Goal: Information Seeking & Learning: Learn about a topic

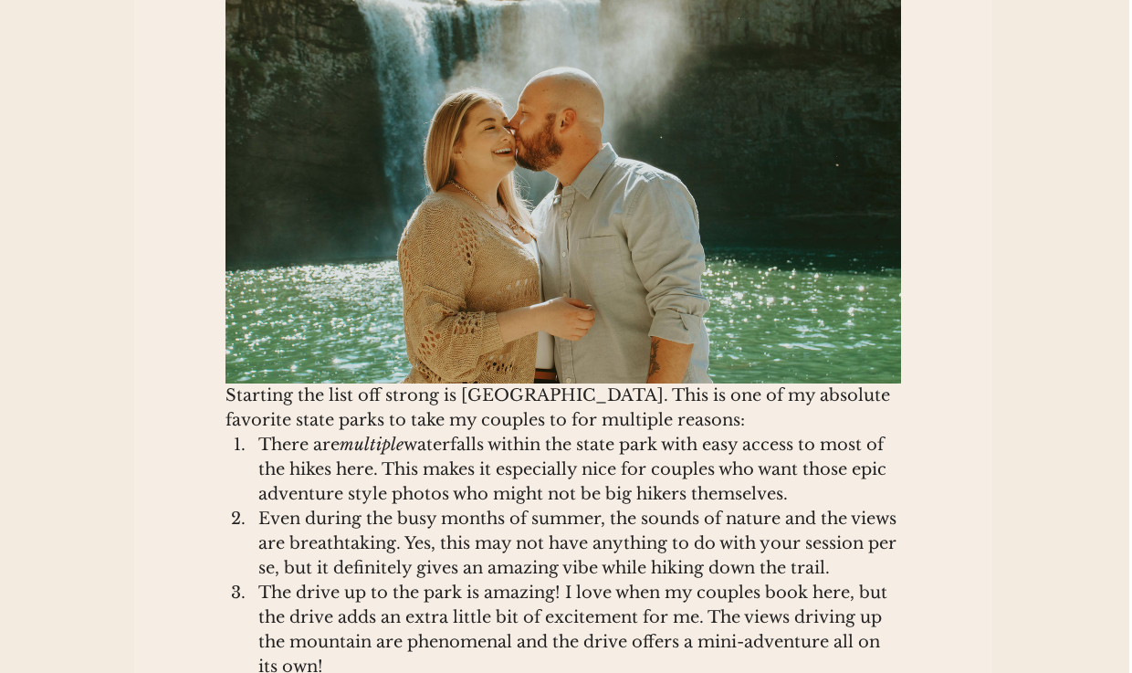
scroll to position [1194, 2]
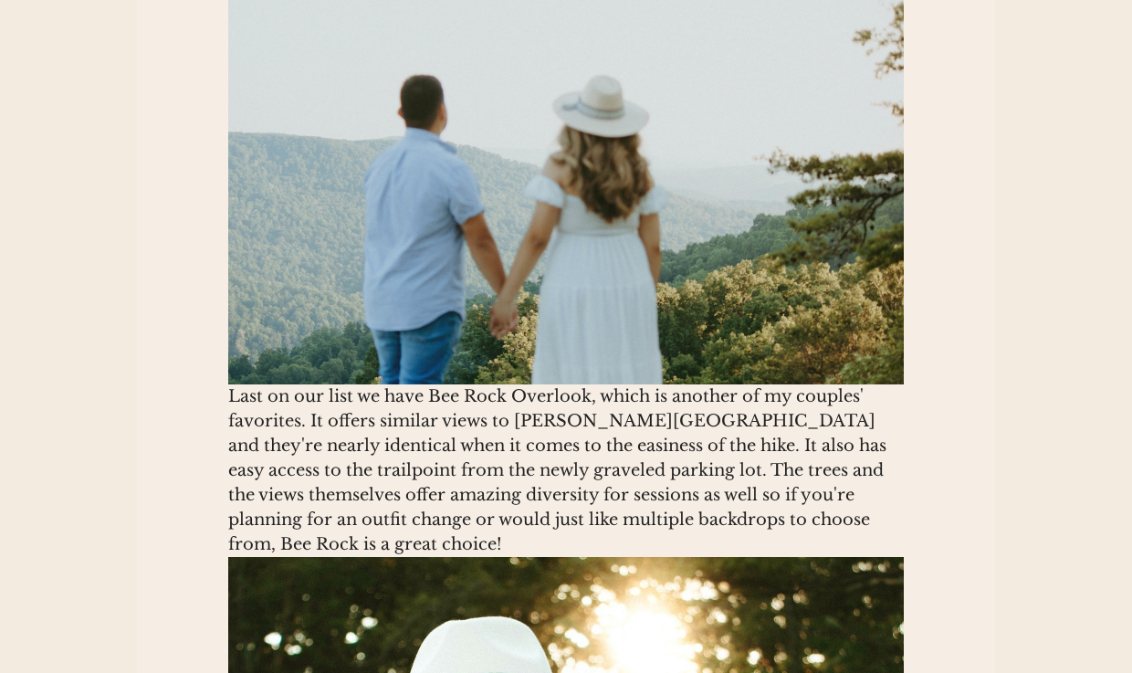
scroll to position [9223, 0]
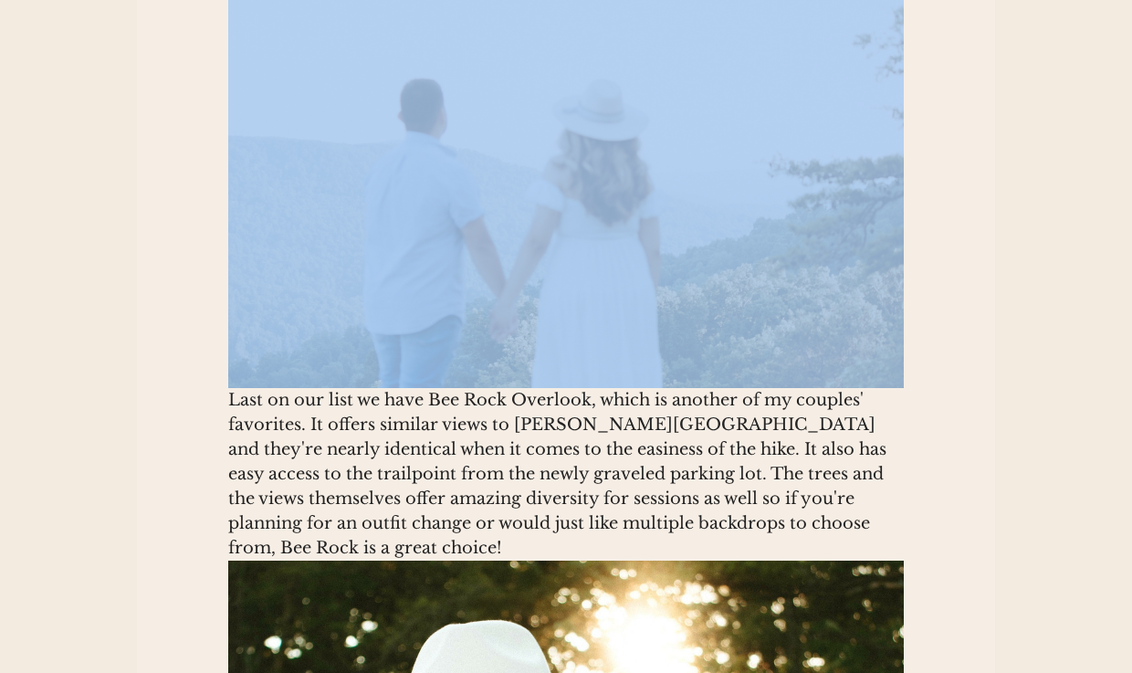
copy div "5. Bee Rock Overlook"
